Goal: Find specific page/section: Find specific page/section

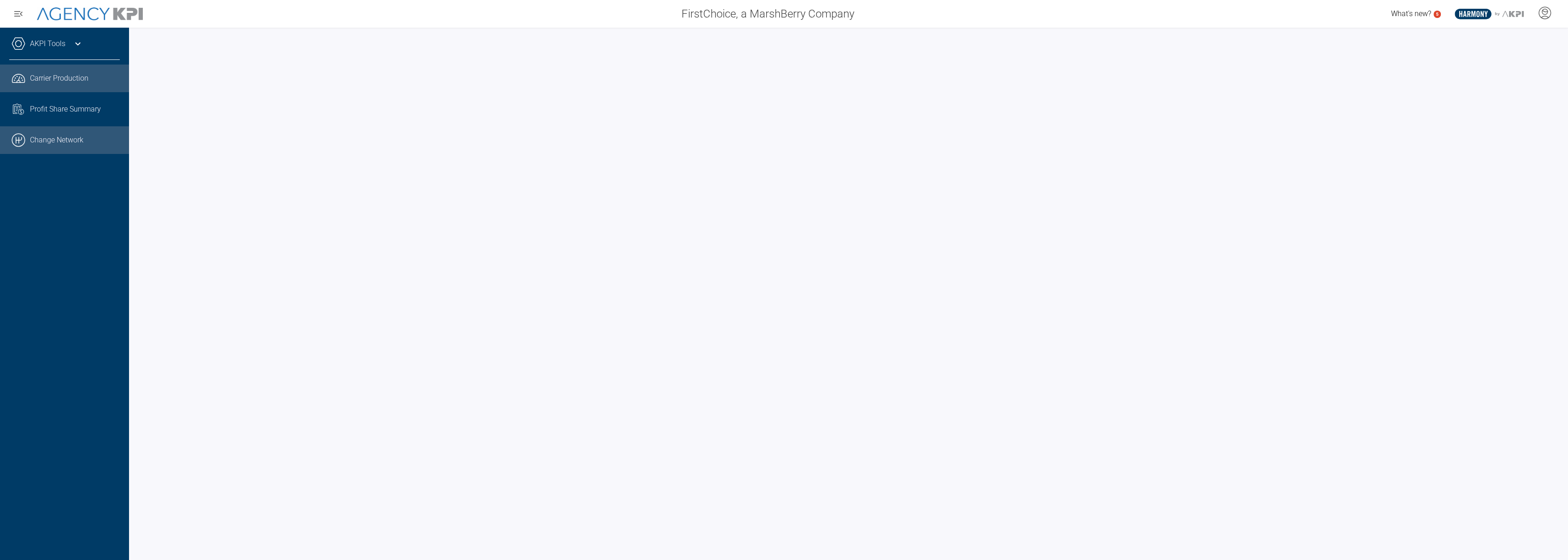
click at [80, 136] on link ".cls-1{fill:none;stroke:#000;stroke-linecap:round;stroke-linejoin:round;stroke-…" at bounding box center [65, 139] width 129 height 27
click at [78, 108] on span "Profit Share Summary" at bounding box center [65, 109] width 71 height 11
click at [75, 40] on icon at bounding box center [78, 44] width 11 height 11
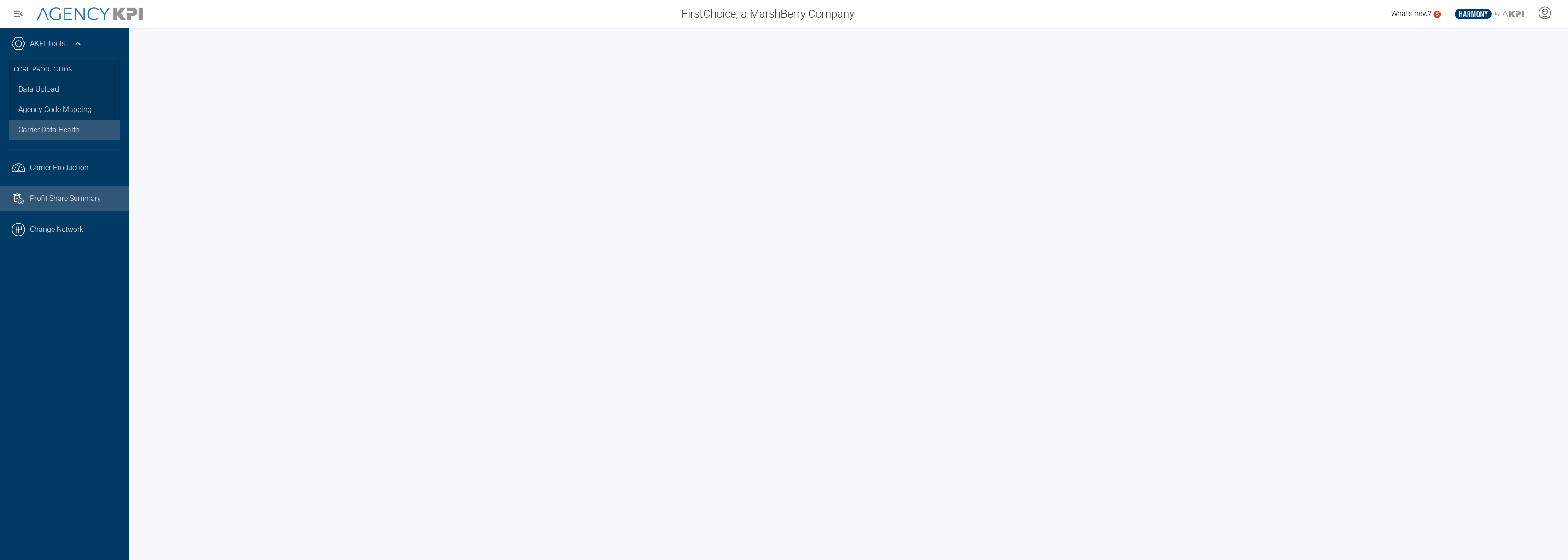
click at [63, 127] on span "Carrier Data Health" at bounding box center [49, 130] width 61 height 11
click at [59, 91] on link "Data Upload" at bounding box center [65, 89] width 111 height 20
